Goal: Complete application form

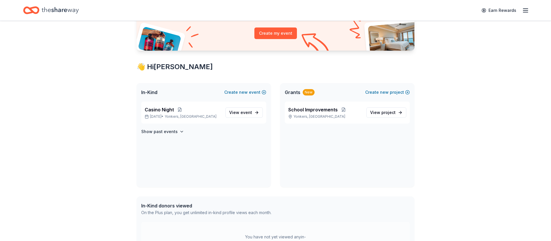
scroll to position [67, 0]
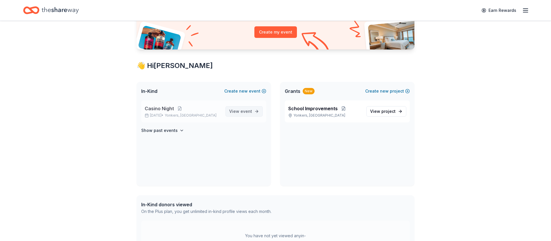
click at [247, 113] on span "event" at bounding box center [246, 111] width 12 height 5
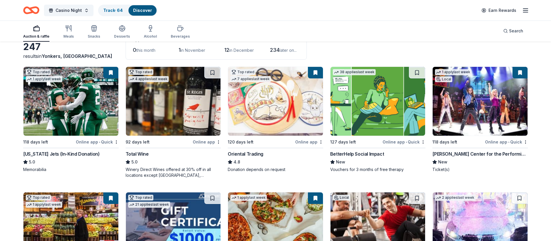
scroll to position [41, 0]
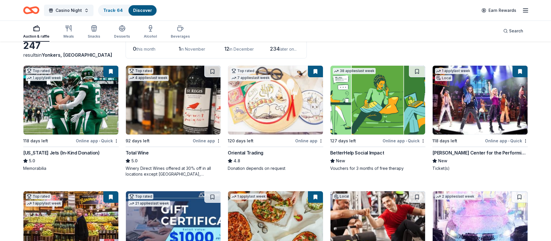
click at [371, 153] on div "BetterHelp Social Impact" at bounding box center [357, 152] width 54 height 7
click at [345, 150] on div "BetterHelp Social Impact" at bounding box center [357, 152] width 54 height 7
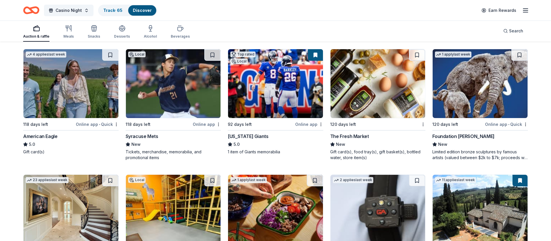
scroll to position [811, 0]
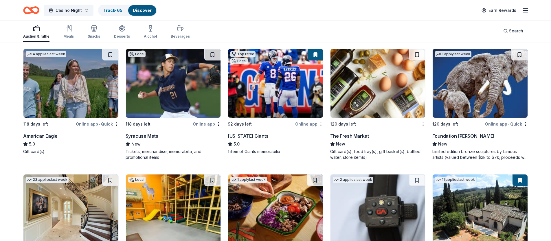
click at [465, 135] on div "Foundation Michelangelo" at bounding box center [463, 135] width 62 height 7
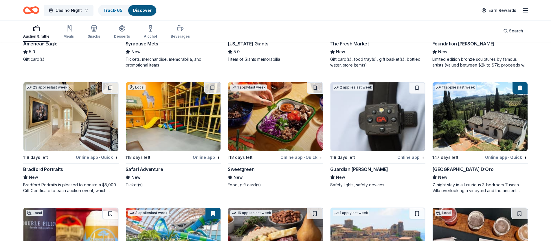
scroll to position [904, 0]
click at [242, 168] on div "Sweetgreen" at bounding box center [241, 168] width 27 height 7
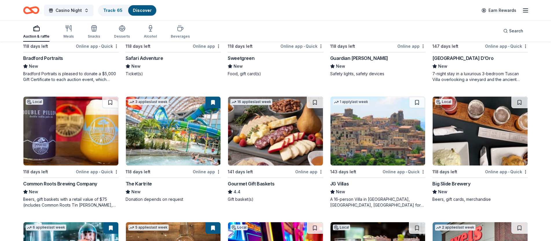
scroll to position [1022, 0]
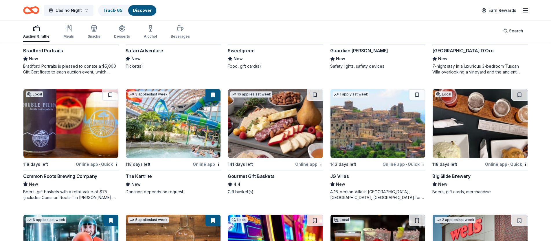
click at [146, 175] on div "The Kartrite" at bounding box center [139, 176] width 26 height 7
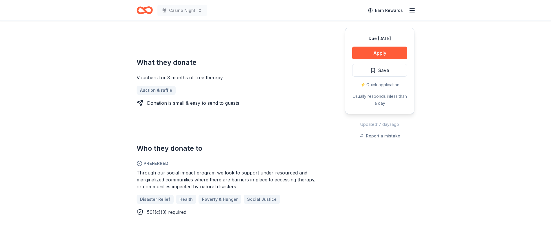
scroll to position [217, 0]
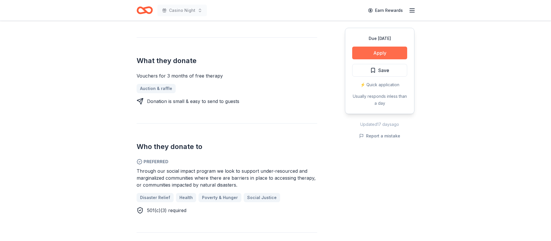
click at [374, 53] on button "Apply" at bounding box center [379, 53] width 55 height 13
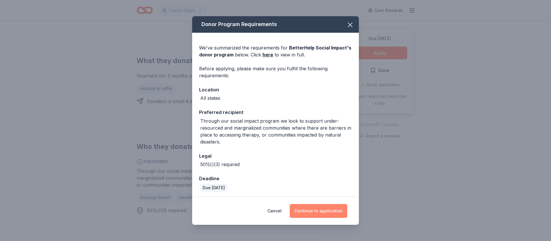
click at [313, 209] on button "Continue to application" at bounding box center [319, 211] width 58 height 14
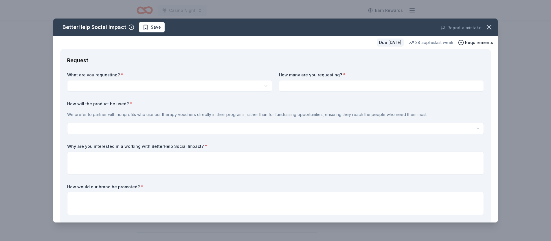
scroll to position [0, 0]
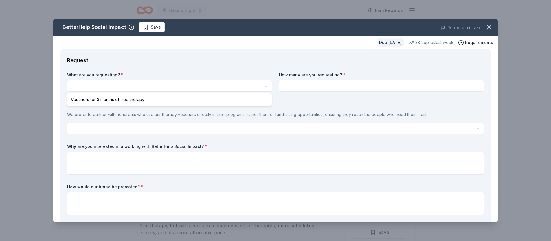
click at [109, 86] on html "Casino Night Earn Rewards Due in 127 days Share BetterHelp Social Impact New 38…" at bounding box center [275, 120] width 551 height 241
select select "Vouchers for 3 months of free therapy"
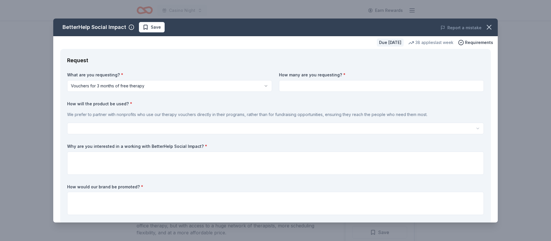
click at [296, 87] on input at bounding box center [381, 86] width 205 height 12
type input "1"
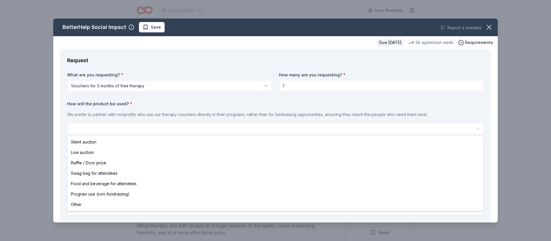
click at [105, 129] on html "Casino Night Earn Rewards Due in 127 days Share BetterHelp Social Impact New 38…" at bounding box center [275, 120] width 551 height 241
select select "raffleDoorPrize"
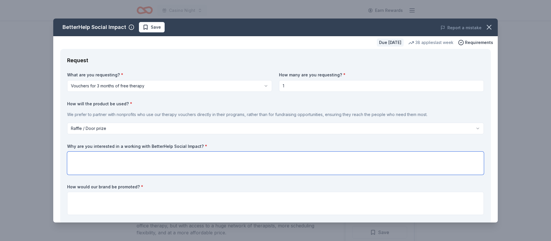
click at [102, 162] on textarea at bounding box center [275, 163] width 417 height 23
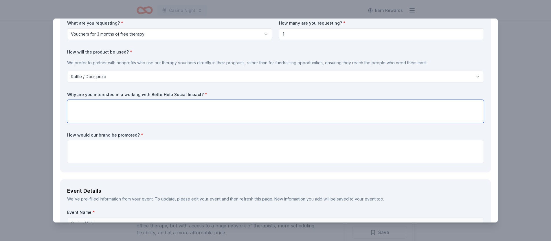
scroll to position [56, 0]
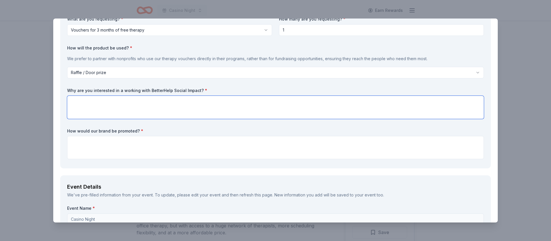
click at [127, 105] on textarea at bounding box center [275, 107] width 417 height 23
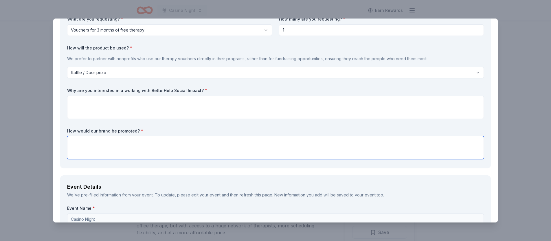
click at [115, 150] on textarea at bounding box center [275, 147] width 417 height 23
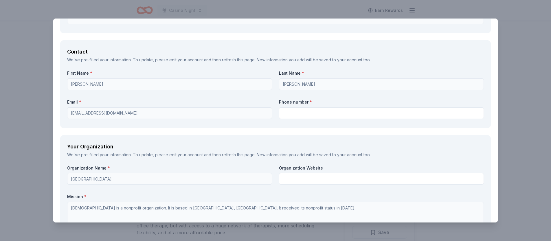
scroll to position [386, 0]
type textarea "On social media, in our marketing efforts, and at the event through the emcee a…"
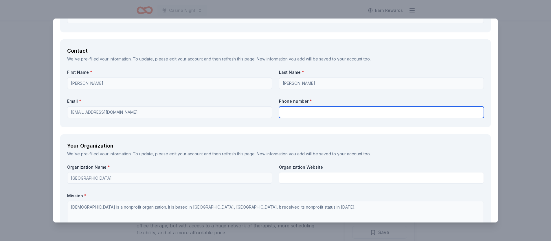
click at [330, 112] on input "text" at bounding box center [381, 112] width 205 height 12
type input "9142374944"
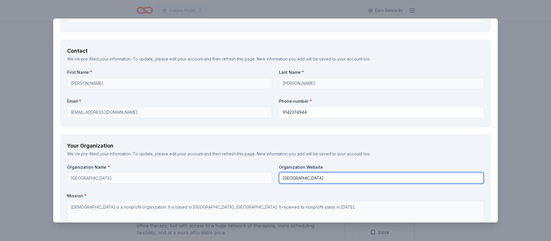
click at [257, 174] on div "Organization Name * St Marks Lutheran School Organization Website St. Mark's Sc…" at bounding box center [275, 231] width 417 height 134
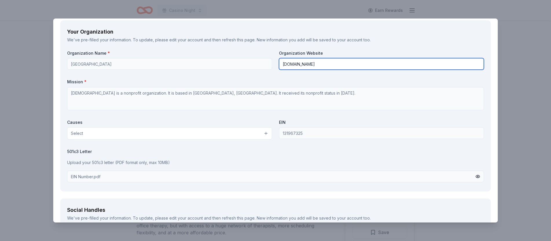
scroll to position [500, 0]
type input "[DOMAIN_NAME]"
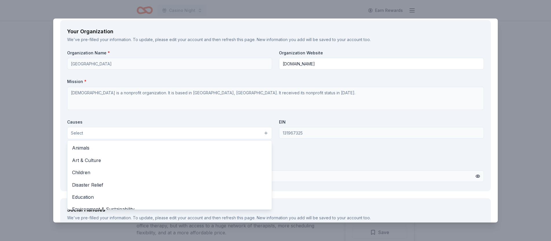
click at [214, 131] on button "Select" at bounding box center [169, 133] width 205 height 12
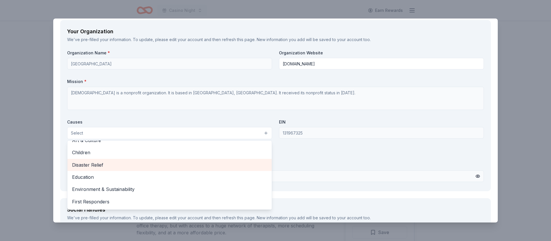
scroll to position [20, 0]
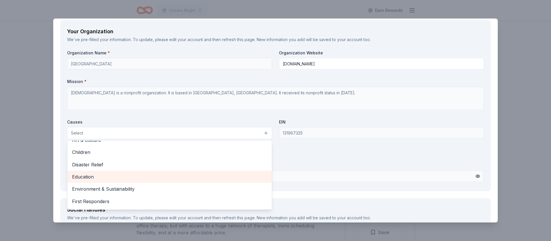
click at [91, 178] on span "Education" at bounding box center [169, 177] width 195 height 8
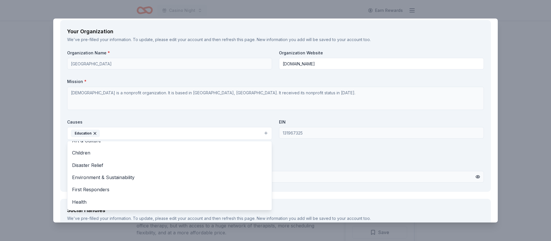
click at [315, 180] on div "Organization Name * St Marks Lutheran School Organization Website www.smlsyonke…" at bounding box center [275, 117] width 417 height 135
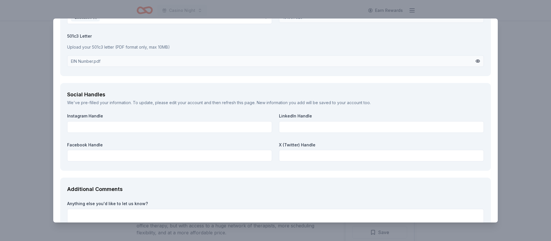
scroll to position [618, 0]
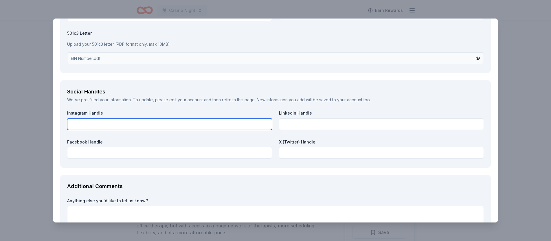
click at [164, 122] on input "text" at bounding box center [169, 124] width 205 height 12
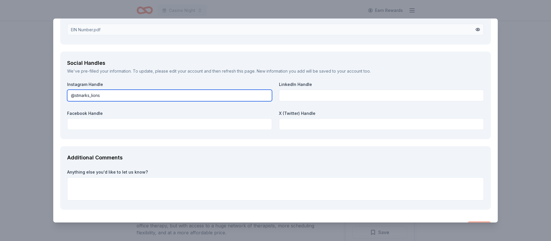
type input "@stmarks_lions"
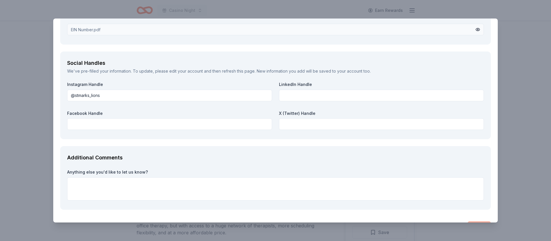
click at [211, 151] on div "Additional Comments Anything else you'd like to let us know?" at bounding box center [275, 178] width 430 height 64
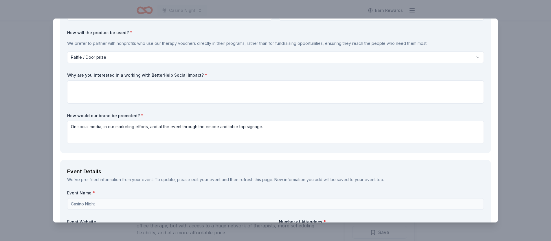
scroll to position [0, 0]
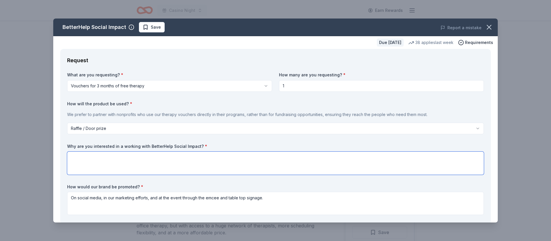
click at [173, 161] on textarea at bounding box center [275, 163] width 417 height 23
drag, startPoint x: 141, startPoint y: 158, endPoint x: 95, endPoint y: 158, distance: 45.7
click at [95, 158] on textarea "Many of our students are very" at bounding box center [275, 163] width 417 height 23
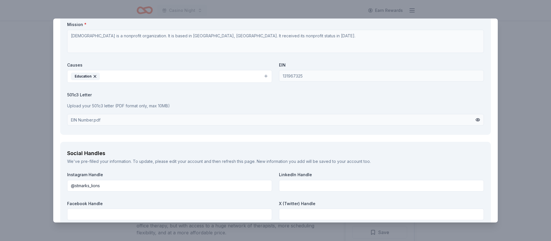
scroll to position [664, 0]
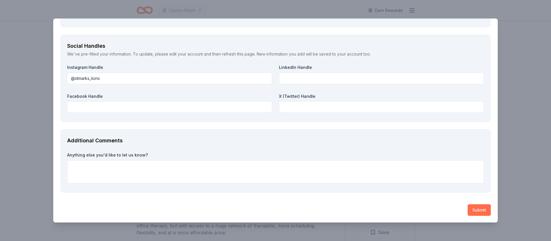
type textarea "Many of our families put value in the social-emotional connection, and emphasiz…"
click at [483, 211] on button "Submit" at bounding box center [478, 210] width 23 height 12
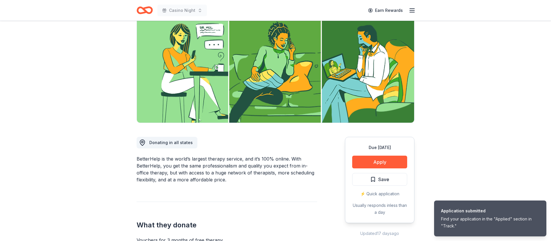
scroll to position [53, 0]
click at [369, 180] on button "Save" at bounding box center [379, 179] width 55 height 13
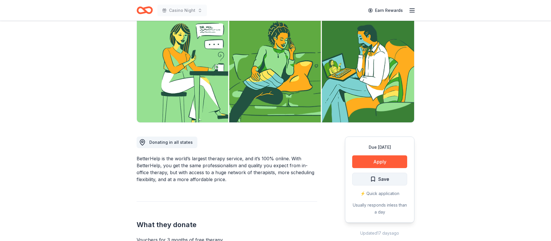
click at [381, 182] on span "Save" at bounding box center [383, 179] width 11 height 8
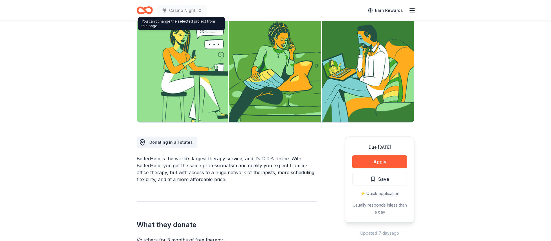
scroll to position [0, 0]
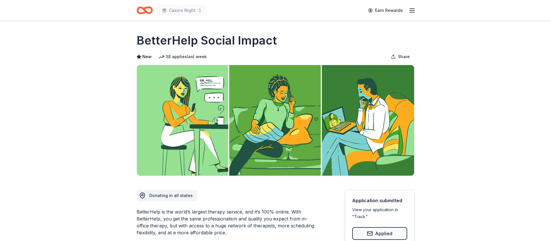
click at [150, 11] on icon "Home" at bounding box center [145, 10] width 16 height 14
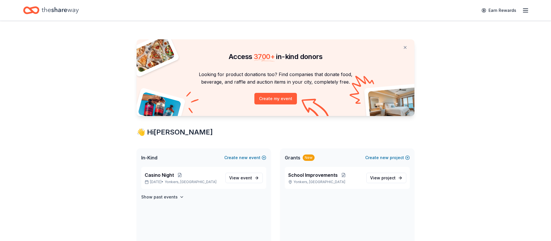
click at [173, 11] on div "Earn Rewards" at bounding box center [275, 10] width 505 height 14
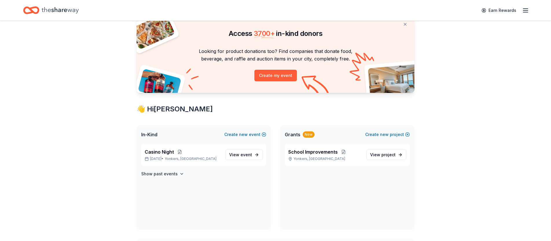
scroll to position [27, 0]
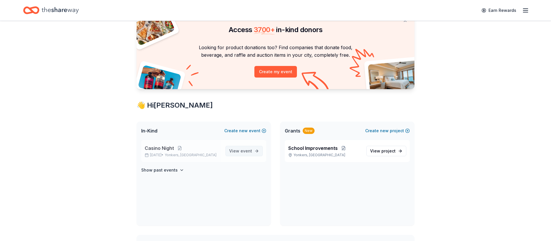
click at [234, 152] on span "View event" at bounding box center [240, 151] width 23 height 7
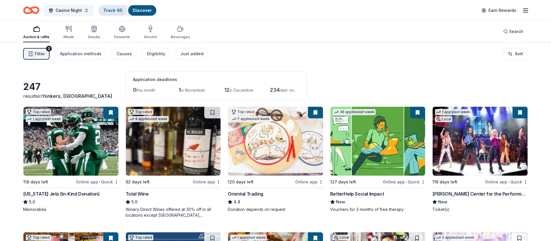
click at [110, 12] on link "Track · 65" at bounding box center [112, 10] width 19 height 5
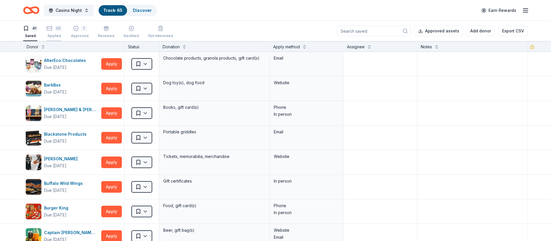
click at [51, 31] on icon "button" at bounding box center [50, 28] width 6 height 6
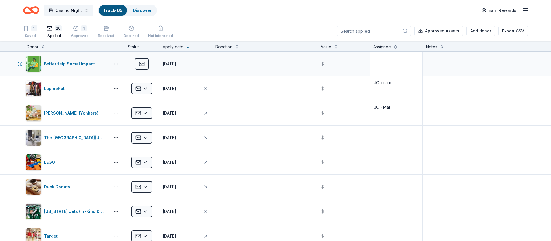
click at [386, 63] on textarea at bounding box center [395, 63] width 51 height 23
type textarea "HW"
click at [29, 32] on div "41 Saved" at bounding box center [30, 31] width 14 height 13
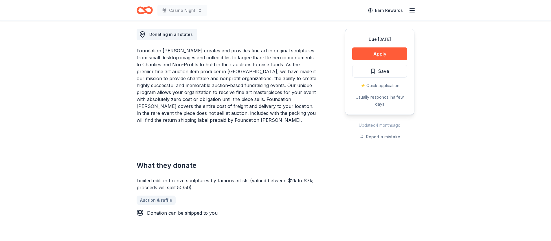
scroll to position [162, 0]
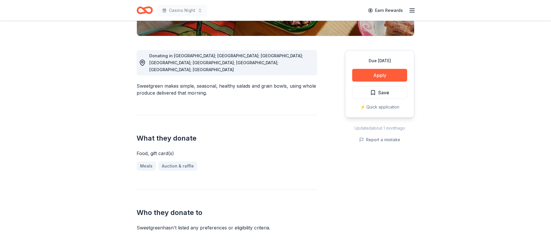
scroll to position [140, 0]
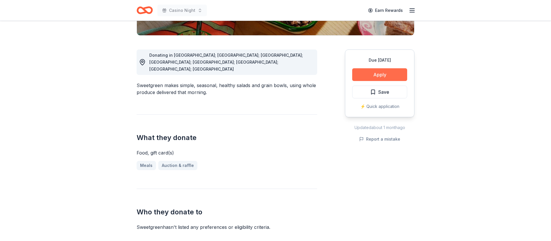
click at [358, 75] on button "Apply" at bounding box center [379, 74] width 55 height 13
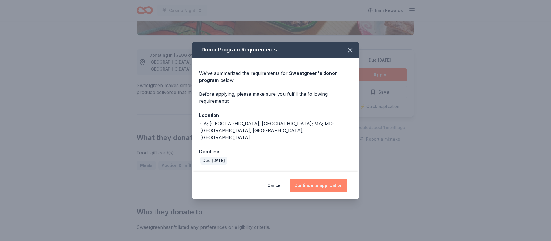
click at [313, 178] on button "Continue to application" at bounding box center [319, 185] width 58 height 14
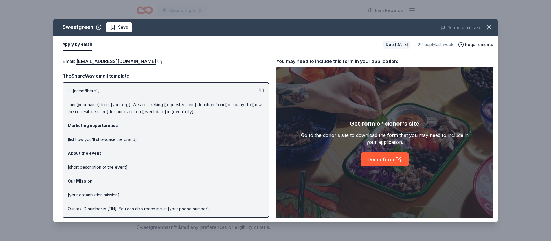
scroll to position [21, 0]
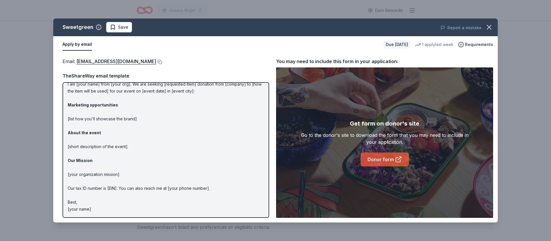
click at [391, 162] on link "Donor form" at bounding box center [384, 159] width 48 height 14
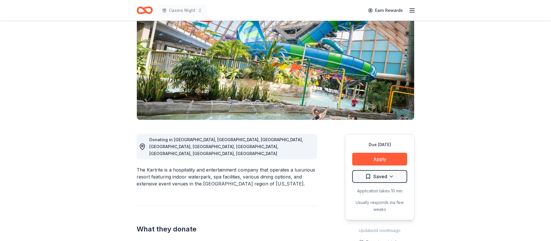
scroll to position [56, 0]
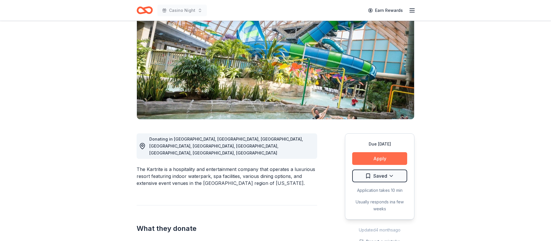
click at [375, 154] on button "Apply" at bounding box center [379, 158] width 55 height 13
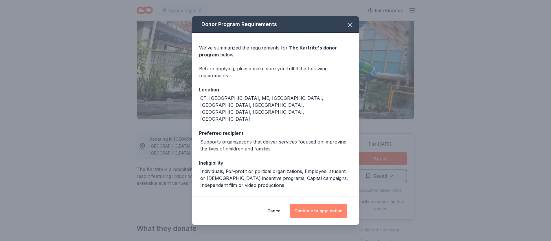
click at [325, 213] on button "Continue to application" at bounding box center [319, 211] width 58 height 14
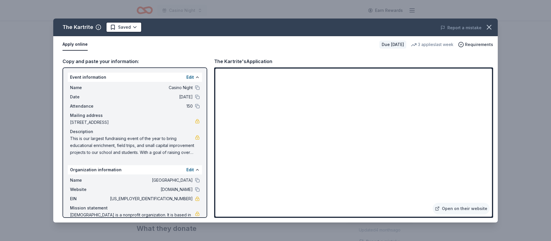
scroll to position [15, 0]
